Goal: Contribute content: Contribute content

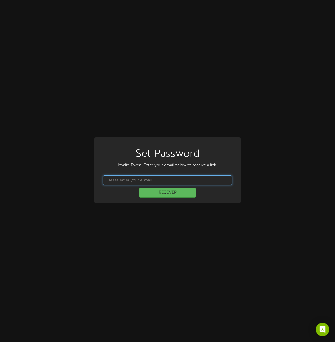
click at [173, 179] on input "text" at bounding box center [167, 180] width 129 height 10
type input "dcall@cptutah.org"
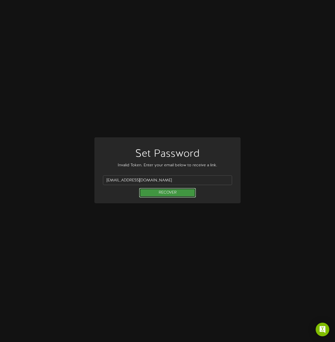
click at [167, 192] on button "RECOVER" at bounding box center [167, 193] width 57 height 10
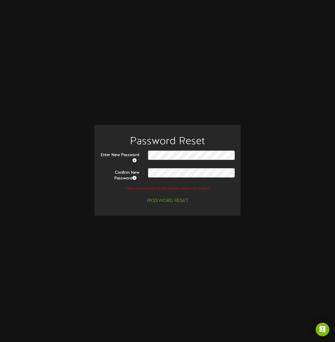
drag, startPoint x: 227, startPoint y: 172, endPoint x: 228, endPoint y: 162, distance: 10.0
click at [227, 172] on icon at bounding box center [227, 172] width 5 height 5
click at [230, 153] on icon at bounding box center [227, 154] width 5 height 5
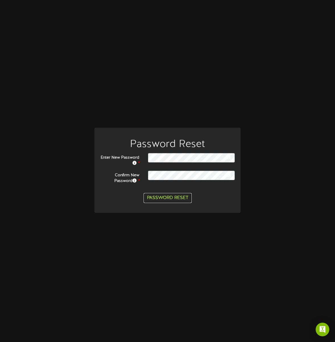
click at [172, 198] on button "Password Reset" at bounding box center [168, 198] width 48 height 10
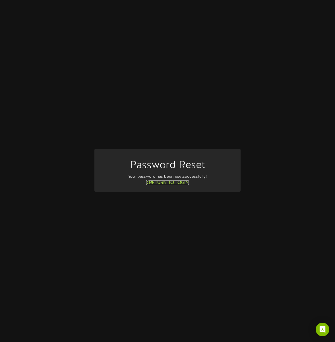
click at [167, 185] on link "Return to Login" at bounding box center [167, 182] width 43 height 5
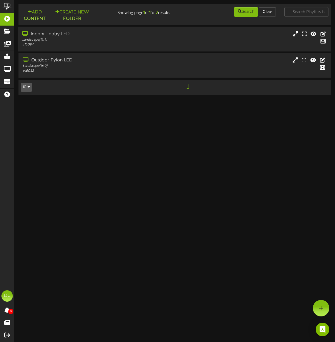
click at [50, 39] on div "Landscape ( 16:9 )" at bounding box center [83, 40] width 122 height 5
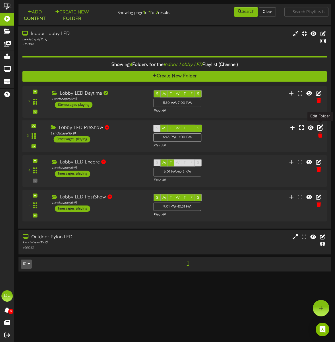
click at [319, 127] on icon at bounding box center [320, 127] width 6 height 6
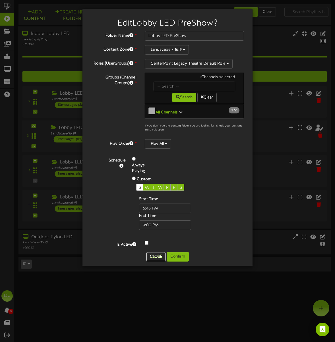
drag, startPoint x: 154, startPoint y: 255, endPoint x: 150, endPoint y: 232, distance: 23.5
click at [154, 256] on button "Close" at bounding box center [155, 256] width 19 height 9
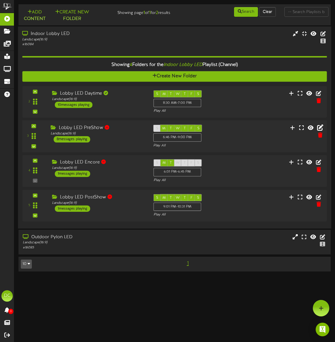
click at [68, 129] on div "Lobby LED PreShow" at bounding box center [98, 127] width 94 height 7
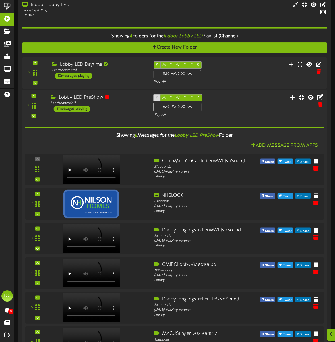
scroll to position [29, 0]
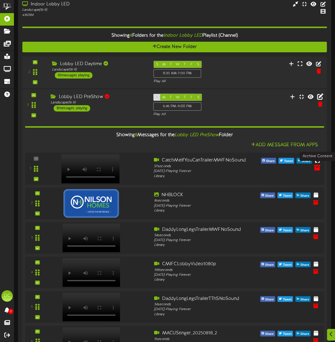
click at [317, 168] on icon at bounding box center [317, 167] width 6 height 6
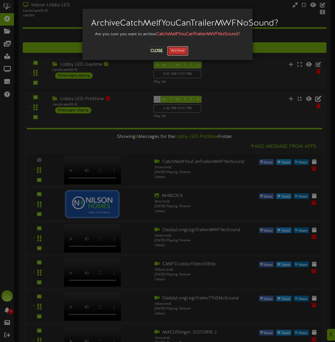
click at [174, 56] on button "Archive" at bounding box center [177, 51] width 21 height 10
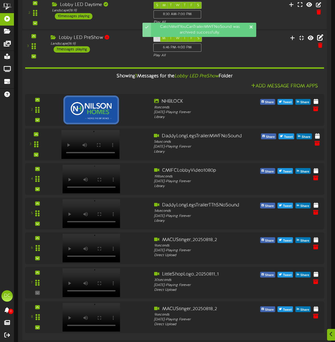
scroll to position [89, 0]
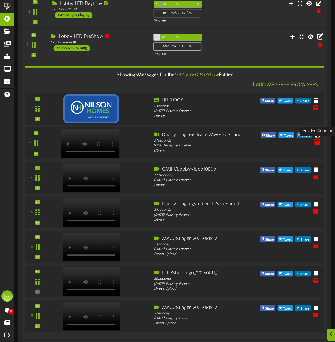
click at [317, 142] on icon at bounding box center [317, 142] width 6 height 6
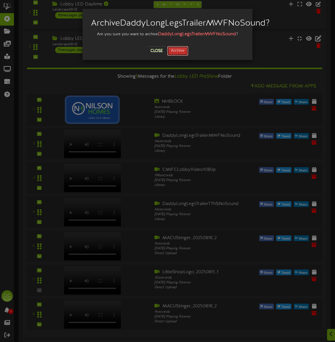
click at [180, 56] on button "Archive" at bounding box center [177, 51] width 21 height 10
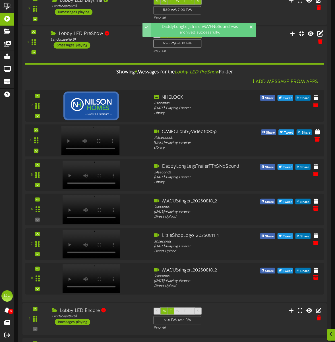
scroll to position [95, 0]
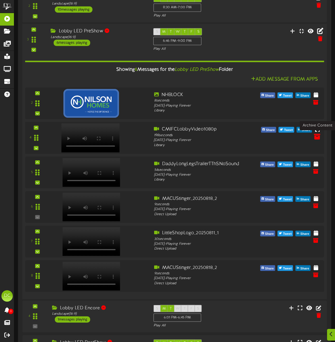
click at [315, 137] on icon at bounding box center [317, 136] width 6 height 6
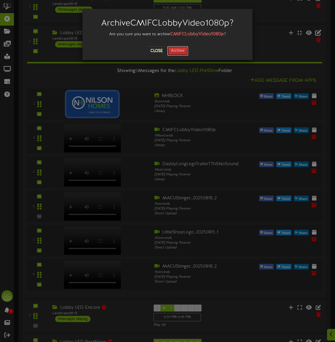
click at [178, 50] on button "Archive" at bounding box center [177, 51] width 21 height 10
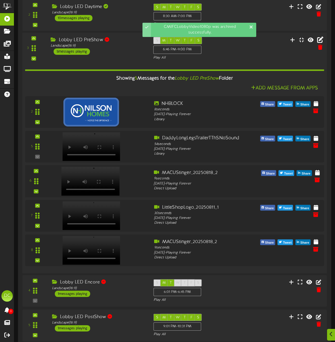
scroll to position [87, 0]
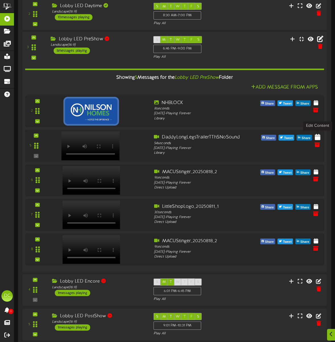
click at [318, 137] on icon at bounding box center [318, 137] width 6 height 6
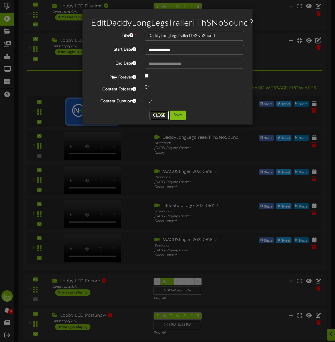
click at [155, 120] on button "Close" at bounding box center [158, 115] width 19 height 9
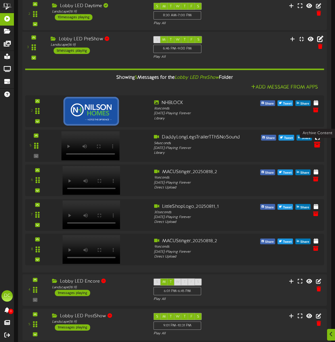
click at [315, 146] on icon at bounding box center [317, 144] width 6 height 6
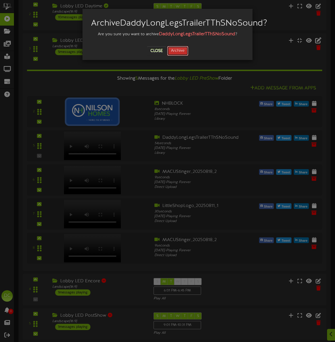
click at [180, 56] on button "Archive" at bounding box center [177, 51] width 21 height 10
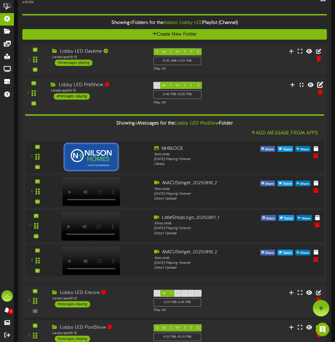
scroll to position [37, 0]
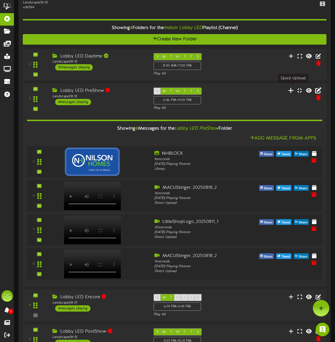
click at [292, 88] on icon at bounding box center [291, 90] width 6 height 6
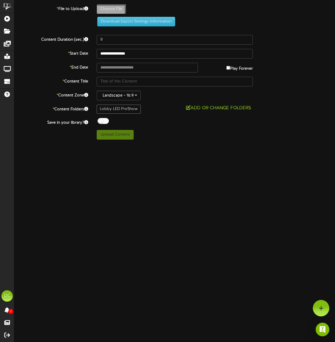
type input "**********"
type input "LittleShopLobbyVideoMAINv1"
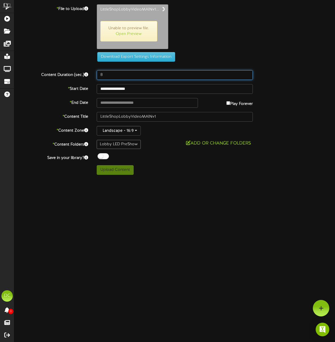
click at [176, 76] on input "8" at bounding box center [175, 75] width 156 height 10
click at [182, 179] on html "ChannelValet Playlists Folders Messages My Library Groups Devices Help DC Dan C…" at bounding box center [167, 89] width 335 height 179
click at [114, 76] on input "number" at bounding box center [175, 75] width 156 height 10
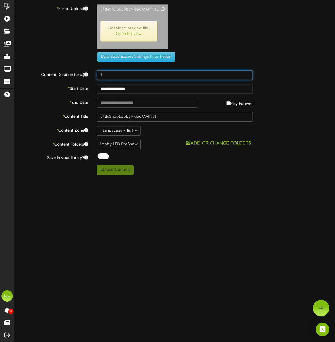
click at [247, 74] on input "1" at bounding box center [175, 75] width 156 height 10
click at [247, 76] on input "0" at bounding box center [175, 75] width 156 height 10
click at [247, 76] on input "-1" at bounding box center [175, 75] width 156 height 10
click at [248, 74] on input "0" at bounding box center [175, 75] width 156 height 10
click at [267, 80] on div "**********" at bounding box center [174, 89] width 321 height 171
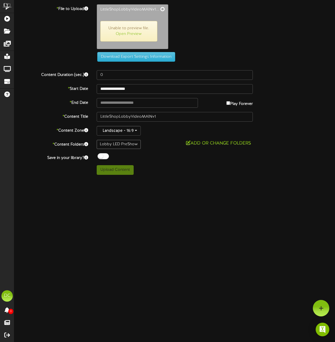
type input "194"
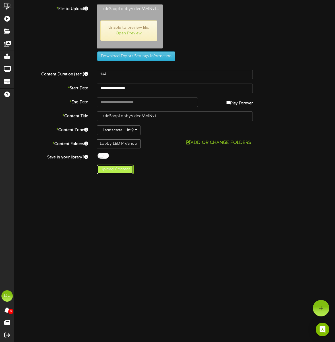
click at [107, 169] on button "Upload Content" at bounding box center [115, 170] width 37 height 10
type input "**********"
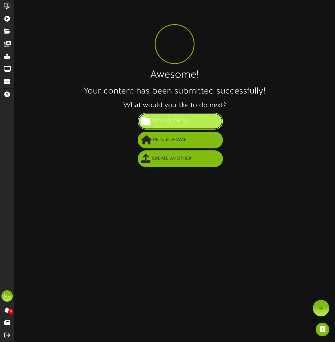
click at [174, 125] on span "View in Folder" at bounding box center [170, 121] width 40 height 9
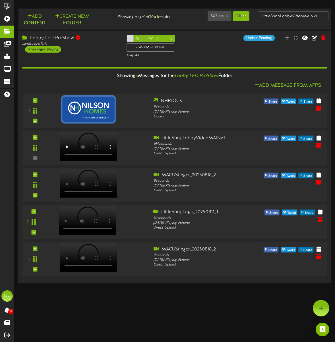
drag, startPoint x: 146, startPoint y: 222, endPoint x: 125, endPoint y: 228, distance: 21.2
click at [128, 228] on div at bounding box center [97, 219] width 103 height 20
click at [33, 174] on icon at bounding box center [33, 174] width 3 height 3
click at [34, 211] on icon at bounding box center [33, 211] width 3 height 3
click at [321, 257] on icon at bounding box center [320, 256] width 6 height 6
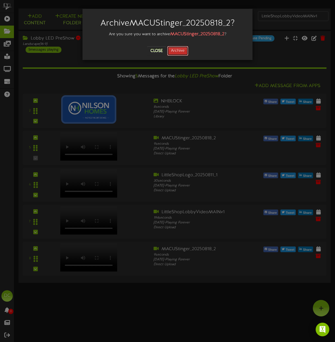
click at [180, 49] on button "Archive" at bounding box center [177, 51] width 21 height 10
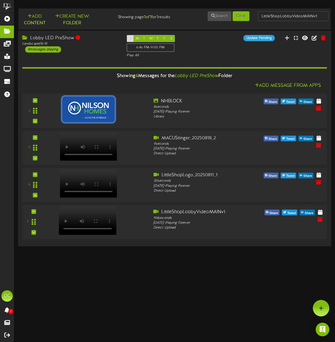
click at [113, 227] on div at bounding box center [87, 214] width 66 height 29
click at [126, 226] on div at bounding box center [97, 219] width 103 height 20
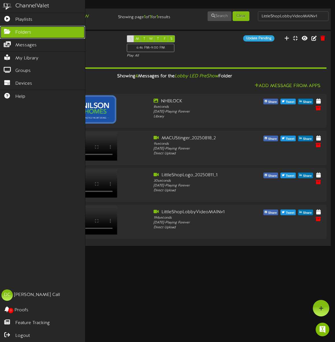
click at [9, 33] on icon at bounding box center [7, 31] width 14 height 4
click at [29, 32] on span "Folders" at bounding box center [23, 32] width 16 height 7
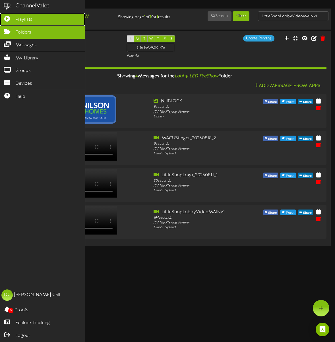
click at [28, 22] on span "Playlists" at bounding box center [23, 19] width 17 height 7
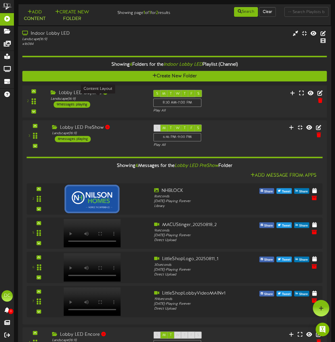
click at [128, 100] on div "Landscape ( 16:9 )" at bounding box center [98, 98] width 94 height 5
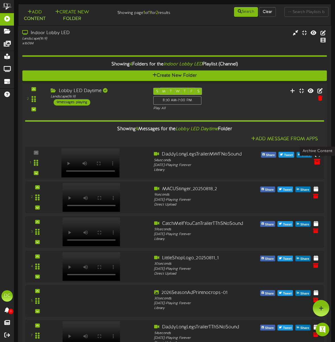
click at [319, 163] on icon at bounding box center [317, 161] width 6 height 6
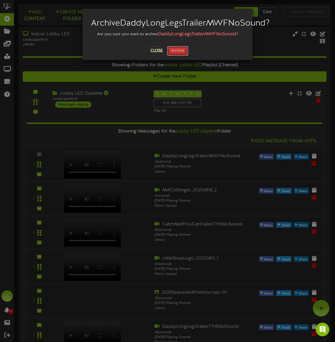
click at [176, 56] on button "Archive" at bounding box center [177, 51] width 21 height 10
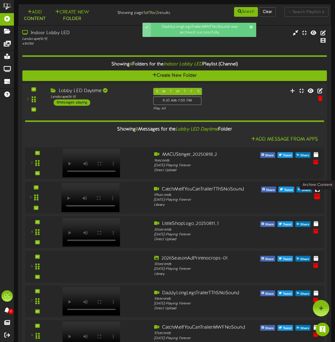
click at [317, 196] on icon at bounding box center [317, 196] width 6 height 6
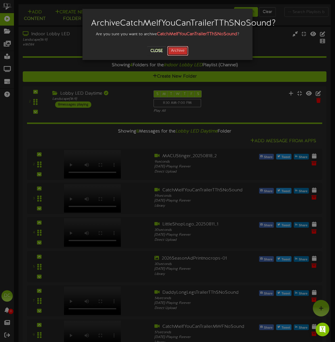
click at [173, 56] on button "Archive" at bounding box center [177, 51] width 21 height 10
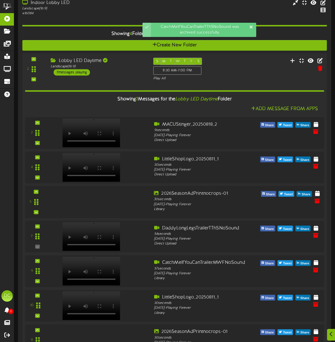
scroll to position [30, 0]
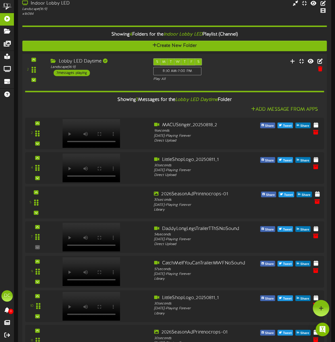
click at [105, 200] on div at bounding box center [89, 196] width 67 height 29
click at [317, 235] on icon at bounding box center [317, 235] width 6 height 6
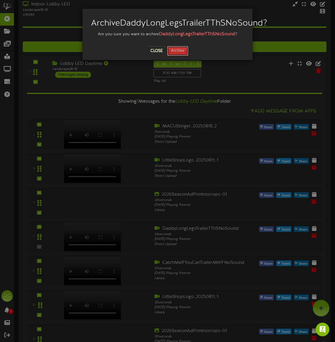
click at [179, 56] on button "Archive" at bounding box center [177, 51] width 21 height 10
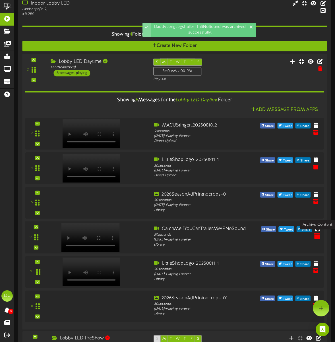
click at [316, 237] on icon at bounding box center [317, 235] width 6 height 6
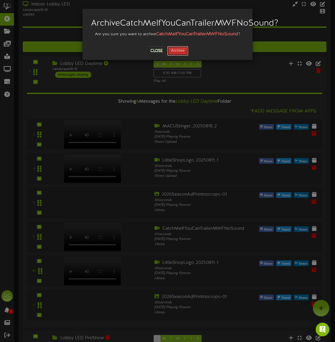
click at [176, 56] on button "Archive" at bounding box center [177, 51] width 21 height 10
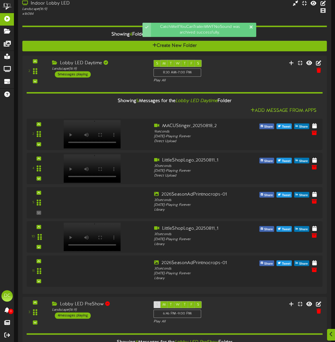
scroll to position [72, 0]
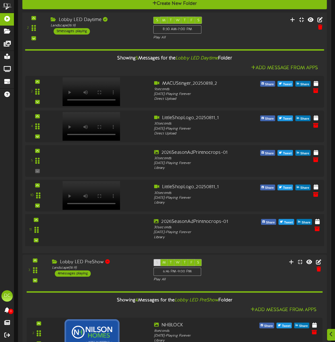
click at [119, 227] on div at bounding box center [89, 223] width 67 height 29
click at [316, 231] on icon at bounding box center [317, 228] width 6 height 6
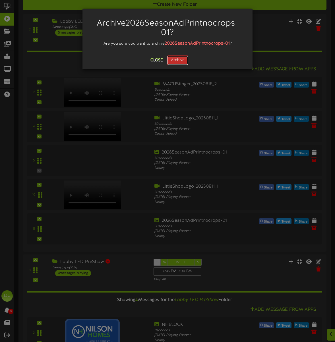
click at [180, 59] on button "Archive" at bounding box center [177, 60] width 21 height 10
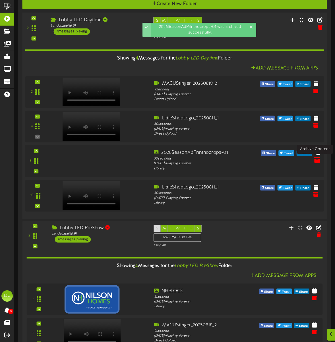
click at [315, 159] on icon at bounding box center [317, 159] width 6 height 6
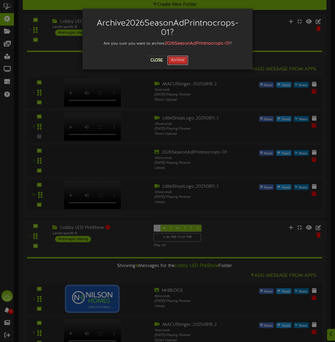
drag, startPoint x: 178, startPoint y: 59, endPoint x: 175, endPoint y: 65, distance: 6.4
click at [178, 59] on button "Archive" at bounding box center [177, 60] width 21 height 10
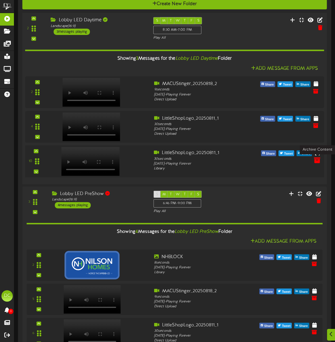
click at [317, 160] on icon at bounding box center [317, 160] width 6 height 6
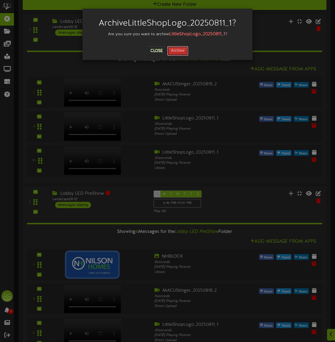
click at [174, 50] on button "Archive" at bounding box center [177, 51] width 21 height 10
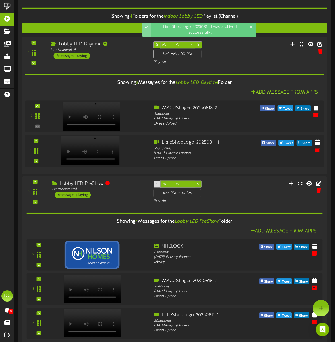
scroll to position [43, 0]
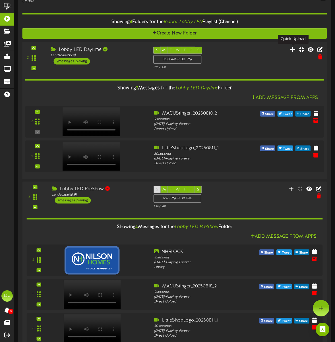
click at [292, 49] on icon at bounding box center [293, 49] width 6 height 6
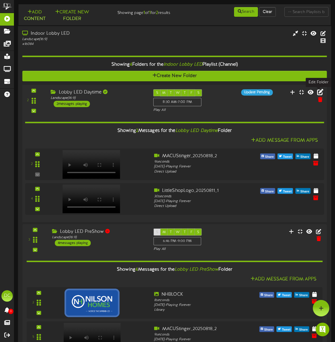
click at [321, 92] on icon at bounding box center [320, 92] width 6 height 6
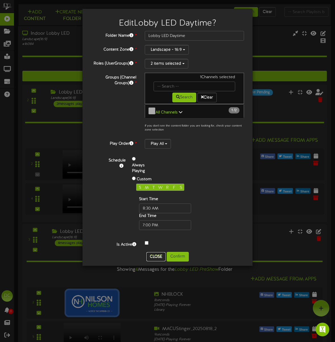
click at [155, 255] on button "Close" at bounding box center [155, 256] width 19 height 9
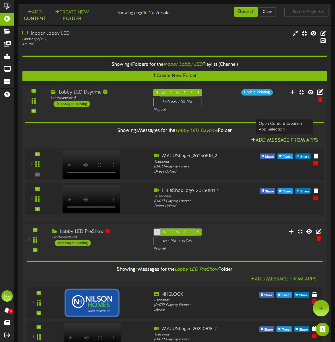
click at [273, 140] on button "Add Message From Apps" at bounding box center [284, 140] width 70 height 7
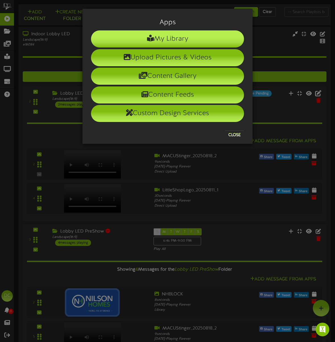
click at [163, 41] on li "My Library" at bounding box center [167, 38] width 153 height 17
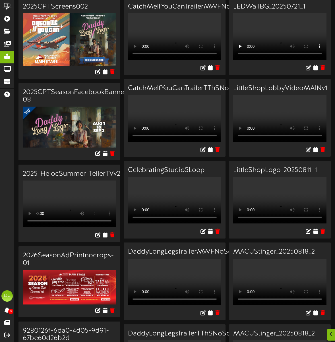
scroll to position [40, 0]
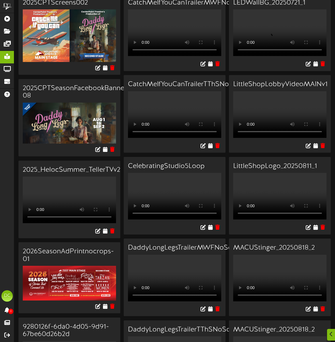
click at [263, 88] on h3 "LittleShopLobbyVideoMAINv1" at bounding box center [279, 84] width 93 height 7
click at [265, 153] on div at bounding box center [280, 146] width 102 height 13
click at [314, 148] on icon at bounding box center [315, 145] width 5 height 6
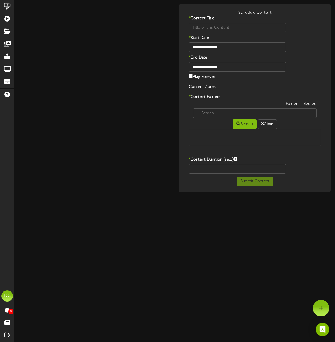
type input "LittleShopLobbyVideoMAINv1"
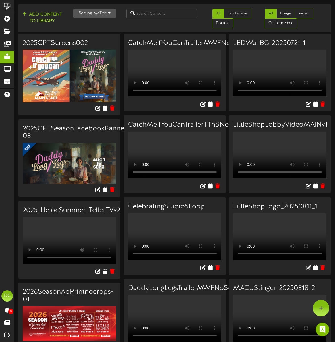
click at [282, 193] on div at bounding box center [280, 186] width 102 height 13
click at [265, 165] on video "Your browser does not support HTML5 video." at bounding box center [279, 155] width 93 height 47
click at [288, 180] on div "Your browser does not support HTML5 video." at bounding box center [280, 156] width 102 height 49
click at [316, 189] on icon at bounding box center [315, 185] width 5 height 6
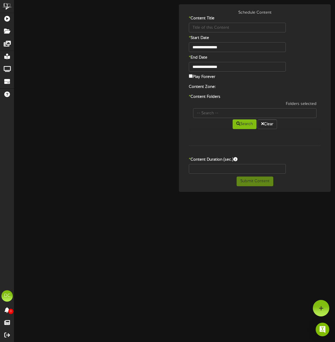
type input "LittleShopLobbyVideoMAINv1"
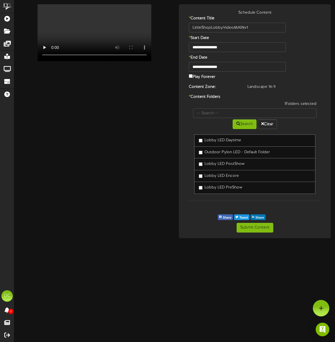
scroll to position [5, 0]
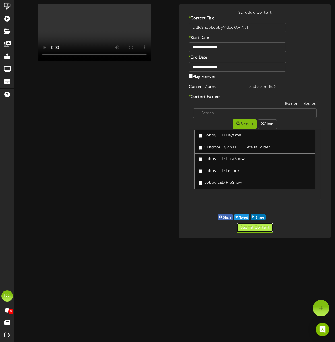
click at [253, 228] on button "Submit Content" at bounding box center [254, 228] width 37 height 10
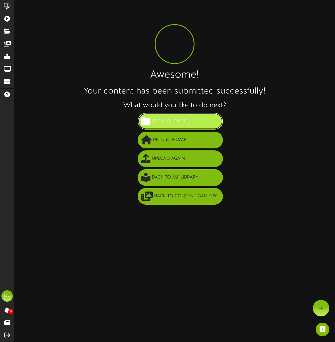
click at [161, 122] on span "View in Folder" at bounding box center [170, 121] width 40 height 9
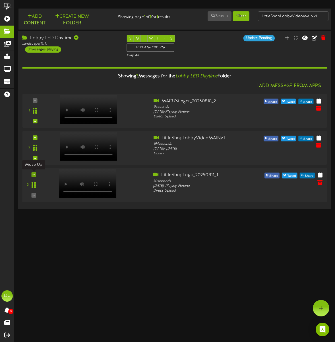
click at [33, 174] on icon at bounding box center [33, 174] width 3 height 3
click at [289, 38] on icon at bounding box center [287, 37] width 6 height 6
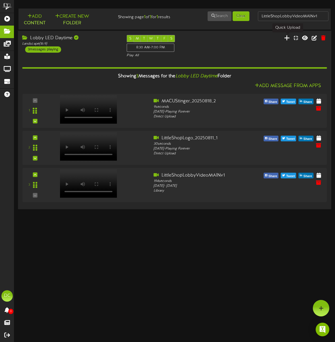
click at [286, 38] on icon at bounding box center [287, 37] width 6 height 6
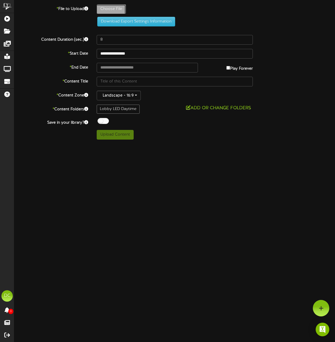
type input "**********"
type input "SeasonMAINfull"
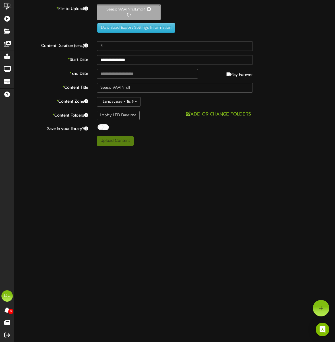
type input "11"
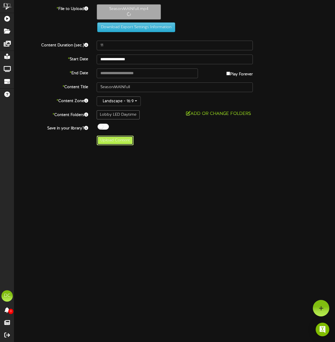
click at [112, 141] on button "Upload Content" at bounding box center [115, 141] width 37 height 10
type input "**********"
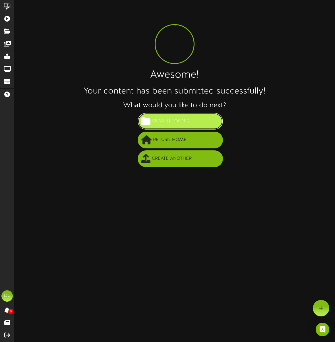
click at [176, 122] on span "View in Folder" at bounding box center [170, 121] width 40 height 9
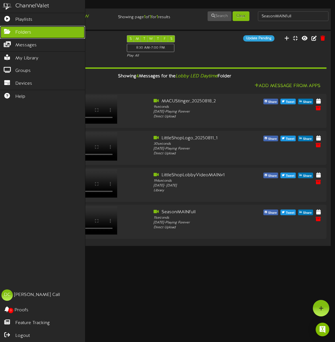
click at [5, 30] on icon at bounding box center [7, 31] width 14 height 4
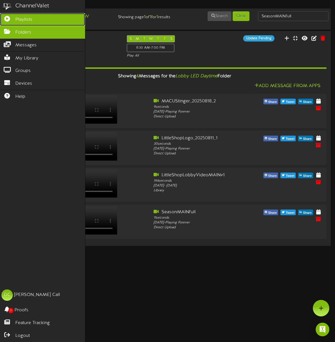
click at [19, 17] on span "Playlists" at bounding box center [23, 19] width 17 height 7
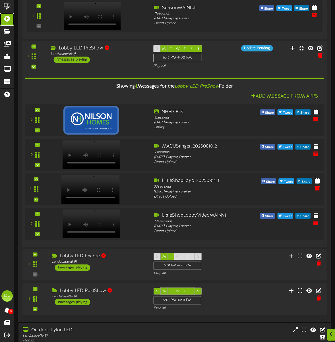
scroll to position [279, 0]
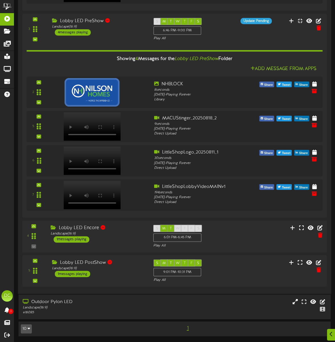
click at [113, 238] on div "Lobby LED Encore Landscape ( 16:9 ) 1 messages playing" at bounding box center [97, 234] width 103 height 18
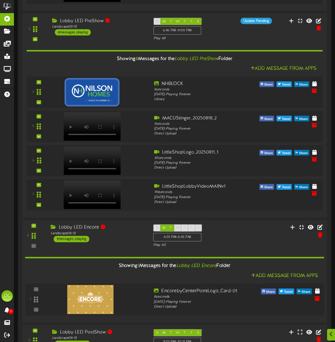
scroll to position [348, 0]
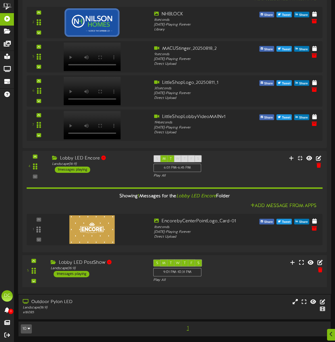
click at [116, 271] on div "Lobby LED PostShow Landscape ( 16:9 ) 1 messages playing" at bounding box center [97, 268] width 103 height 18
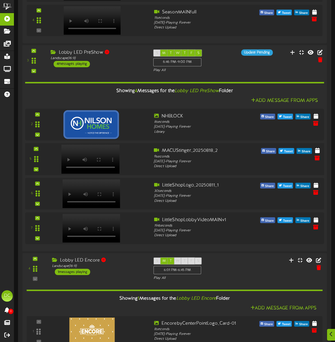
scroll to position [246, 0]
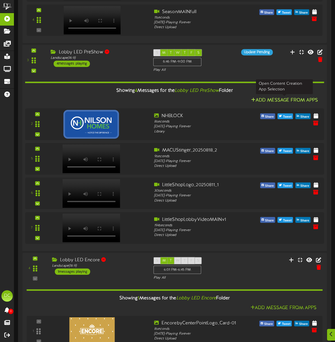
click at [283, 99] on button "Add Message From Apps" at bounding box center [284, 100] width 70 height 7
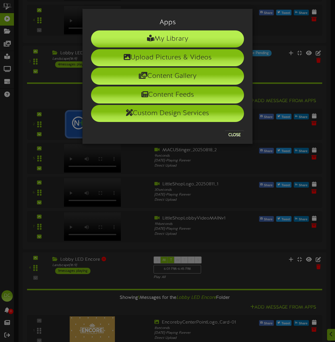
click at [151, 41] on li "My Library" at bounding box center [167, 38] width 153 height 17
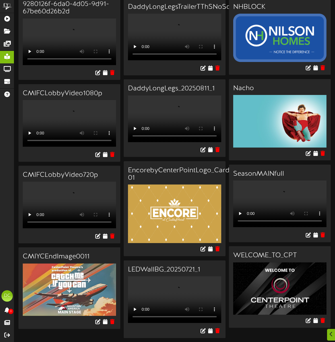
scroll to position [404, 0]
click at [315, 232] on icon at bounding box center [315, 235] width 5 height 6
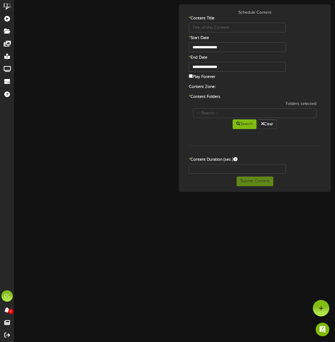
type input "SeasonMAINfull"
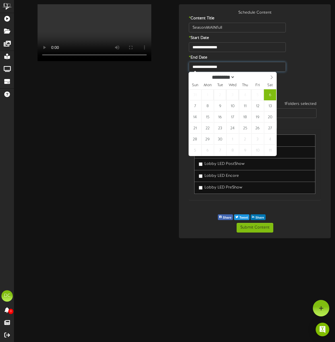
click at [213, 67] on input "**********" at bounding box center [237, 67] width 97 height 10
select select "*"
click at [271, 77] on icon at bounding box center [271, 77] width 4 height 4
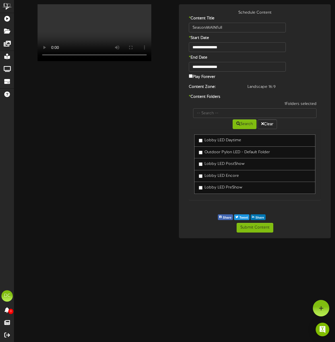
click at [296, 77] on div "Play Forever" at bounding box center [254, 77] width 140 height 8
click at [246, 228] on button "Submit Content" at bounding box center [254, 228] width 37 height 10
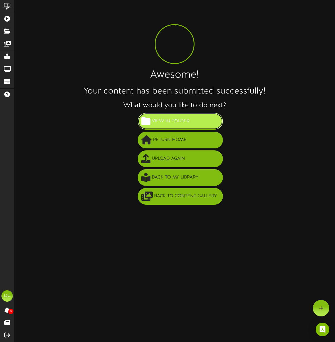
click at [158, 120] on span "View in Folder" at bounding box center [170, 121] width 40 height 9
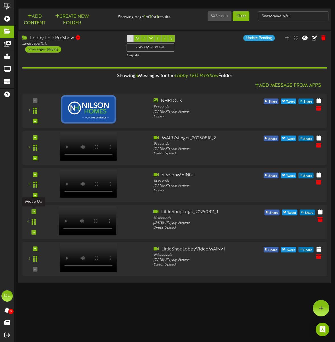
click at [34, 211] on icon at bounding box center [33, 211] width 3 height 3
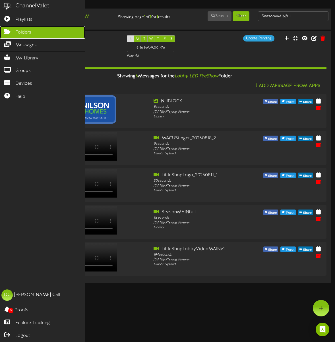
click at [6, 32] on icon at bounding box center [7, 31] width 14 height 4
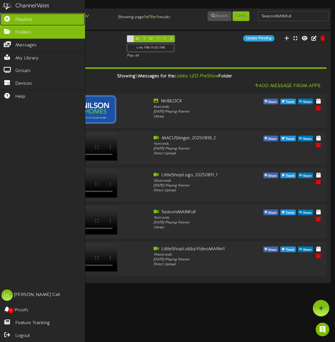
click at [29, 17] on span "Playlists" at bounding box center [23, 19] width 17 height 7
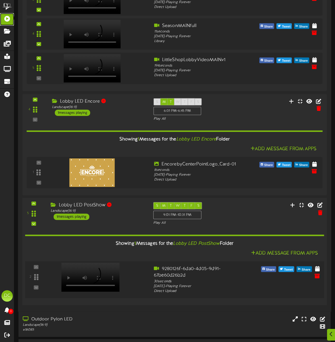
scroll to position [457, 0]
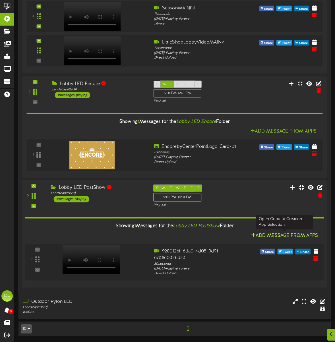
click at [280, 237] on button "Add Message From Apps" at bounding box center [284, 235] width 70 height 7
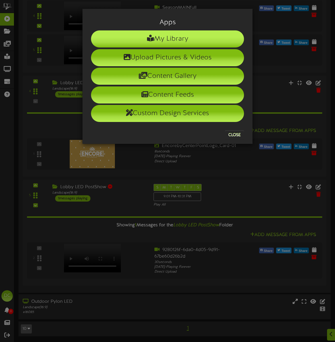
click at [154, 35] on li "My Library" at bounding box center [167, 38] width 153 height 17
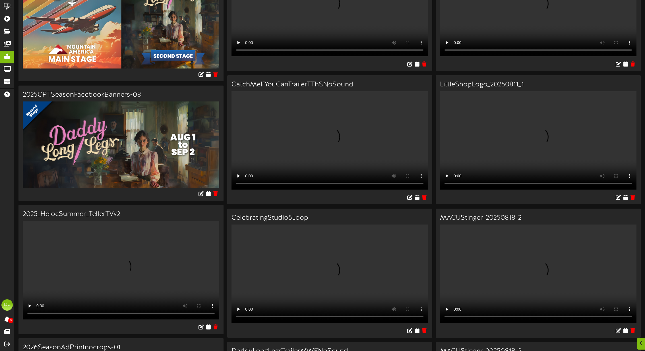
scroll to position [88, 0]
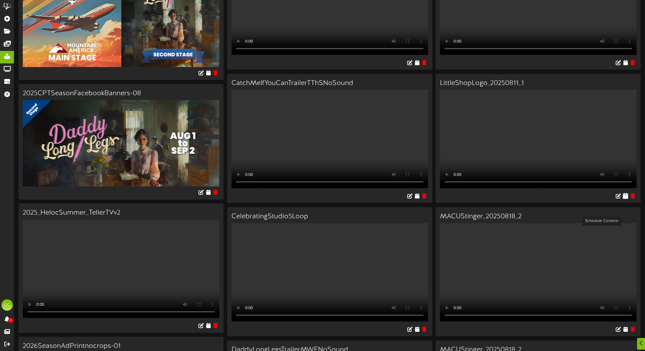
click at [335, 199] on icon at bounding box center [624, 195] width 5 height 6
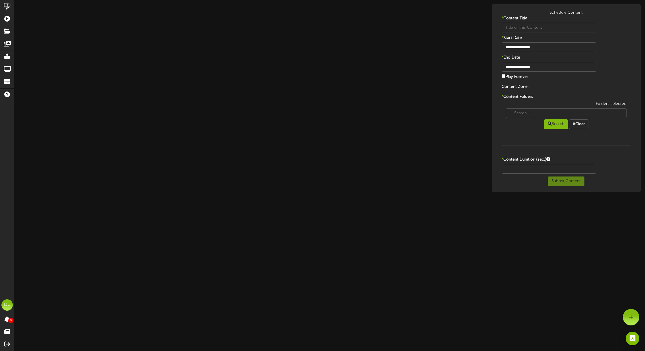
type input "LittleShopLogo_20250811_1"
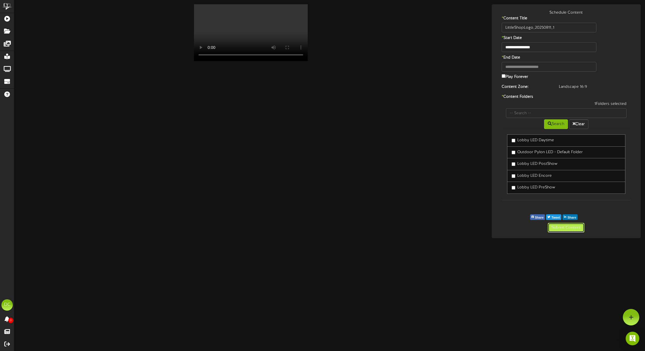
click at [335, 226] on button "Submit Content" at bounding box center [565, 228] width 37 height 10
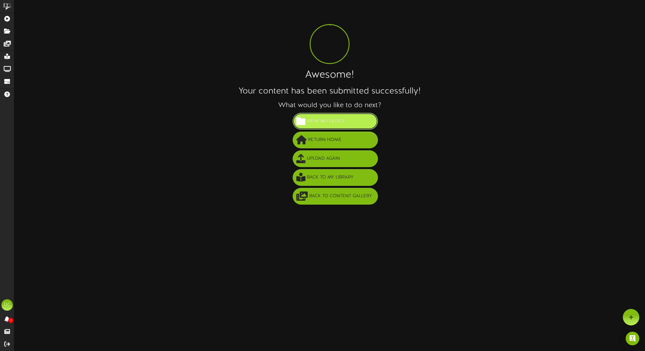
click at [323, 127] on button "View in Folder" at bounding box center [334, 121] width 85 height 17
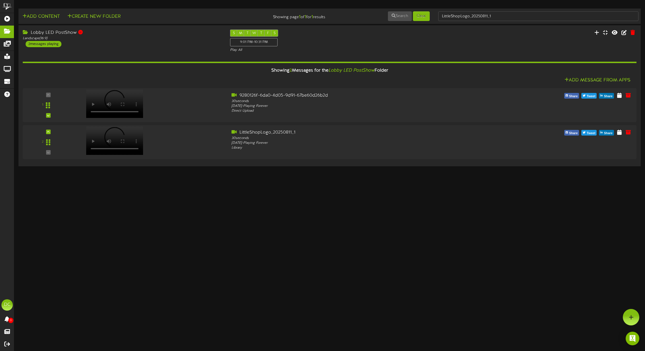
drag, startPoint x: 333, startPoint y: 222, endPoint x: 335, endPoint y: 170, distance: 52.0
click at [332, 168] on html "ChannelValet Playlists Folders Messages My Library Groups Devices Help DC Dan C…" at bounding box center [322, 84] width 645 height 168
click at [335, 95] on icon at bounding box center [632, 95] width 6 height 6
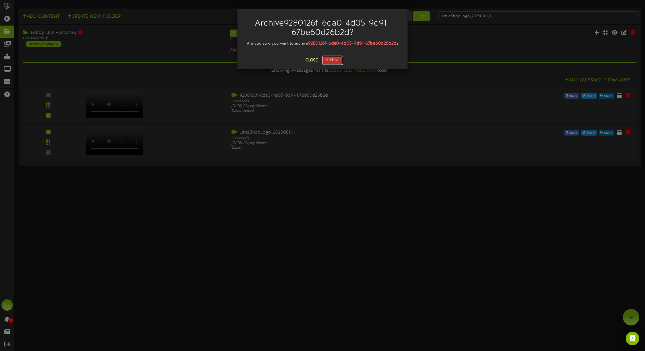
click at [334, 59] on button "Archive" at bounding box center [332, 60] width 21 height 10
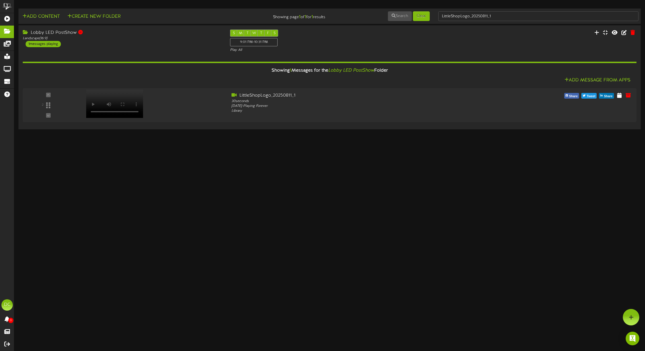
click at [143, 131] on html "ChannelValet Playlists Folders Messages My Library Groups Devices Help DC Dan C…" at bounding box center [322, 65] width 645 height 131
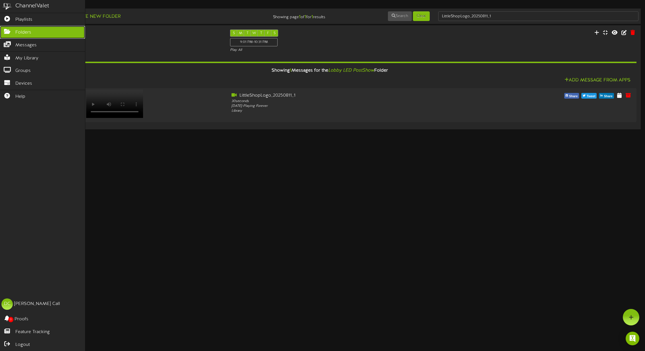
click at [11, 33] on icon at bounding box center [7, 31] width 14 height 4
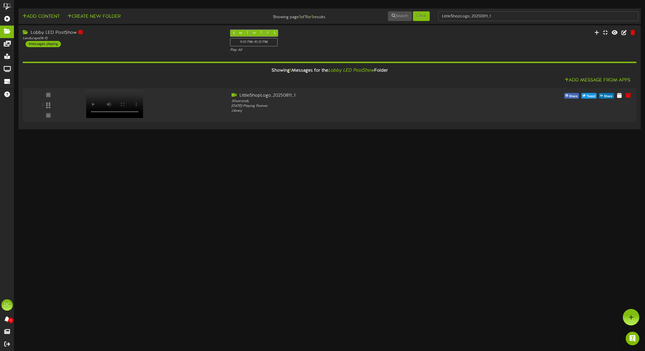
drag, startPoint x: 205, startPoint y: 244, endPoint x: 89, endPoint y: 229, distance: 117.1
click at [205, 131] on html "ChannelValet Playlists Folders Messages My Library Groups Devices Help DC Dan C…" at bounding box center [322, 65] width 645 height 131
